Goal: Task Accomplishment & Management: Use online tool/utility

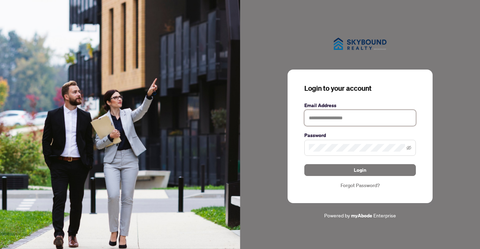
click at [316, 123] on input "text" at bounding box center [359, 118] width 111 height 16
type input "**********"
click at [304, 164] on button "Login" at bounding box center [359, 170] width 111 height 12
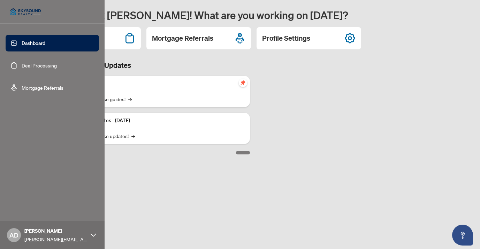
click at [22, 65] on link "Deal Processing" at bounding box center [39, 65] width 35 height 6
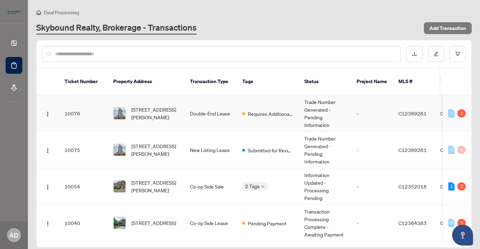
click at [176, 98] on td "[STREET_ADDRESS][PERSON_NAME]" at bounding box center [146, 113] width 77 height 37
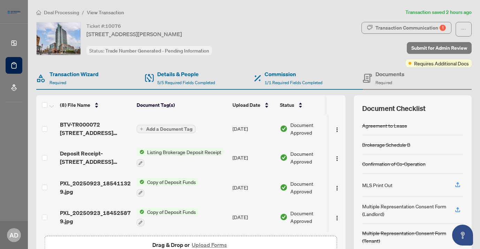
click at [109, 127] on span "BTV-TR000072 [STREET_ADDRESS][PERSON_NAME]pdf" at bounding box center [95, 129] width 71 height 17
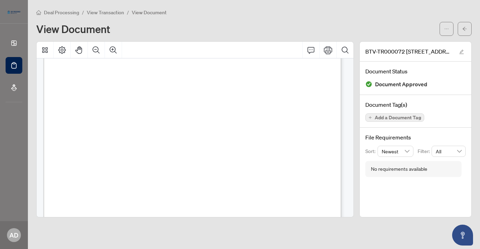
scroll to position [139, 0]
click at [461, 26] on button "button" at bounding box center [464, 29] width 14 height 14
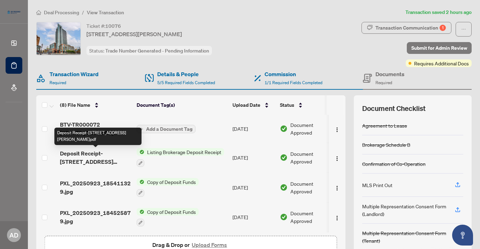
click at [107, 153] on span "Deposit Receipt-[STREET_ADDRESS][PERSON_NAME]pdf" at bounding box center [95, 157] width 71 height 17
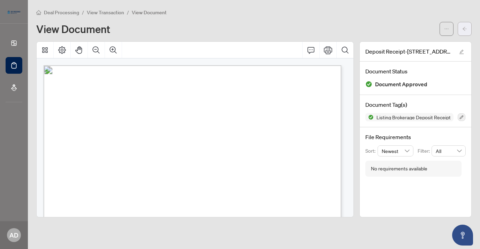
click at [463, 32] on span "button" at bounding box center [464, 28] width 5 height 11
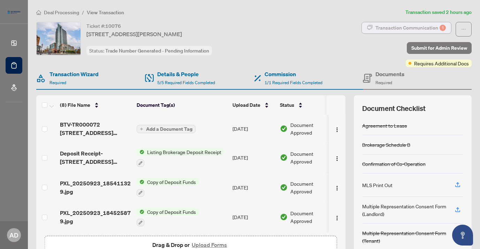
click at [412, 31] on div "Transaction Communication 1" at bounding box center [410, 27] width 70 height 11
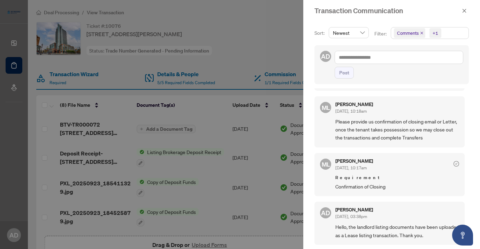
scroll to position [1, 0]
